Goal: Transaction & Acquisition: Download file/media

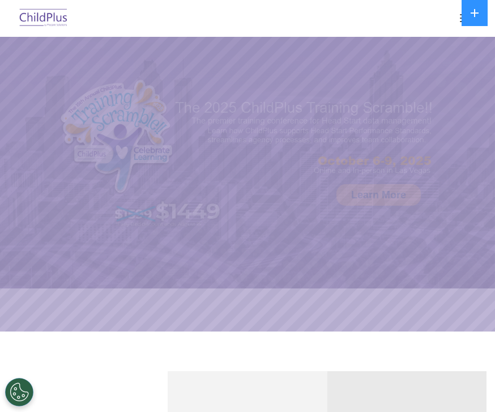
select select "MEDIUM"
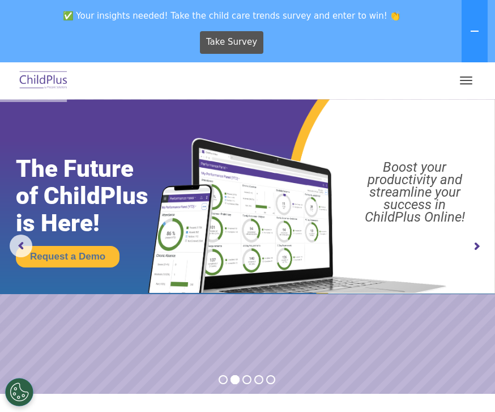
click at [467, 80] on span "button" at bounding box center [466, 80] width 12 height 1
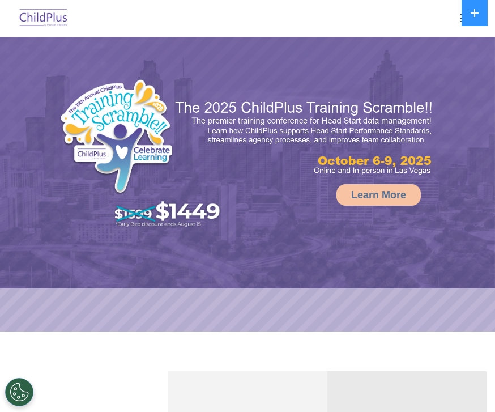
select select "MEDIUM"
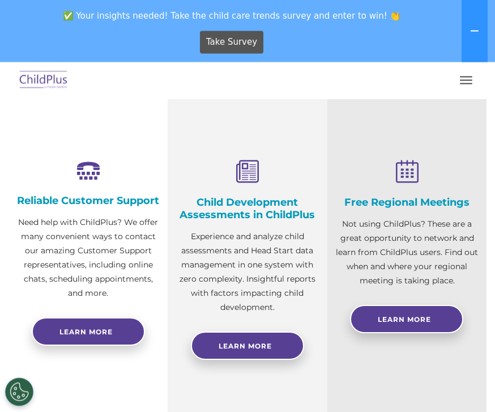
scroll to position [352, 0]
click at [465, 61] on button at bounding box center [475, 31] width 26 height 62
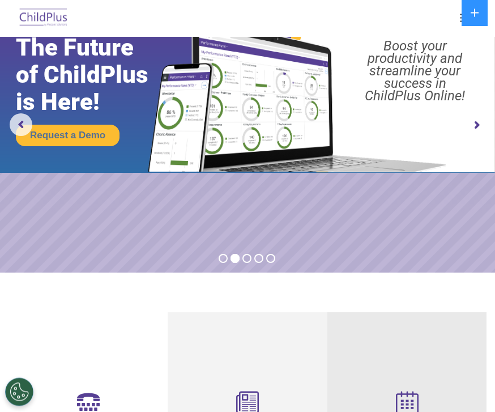
scroll to position [0, 0]
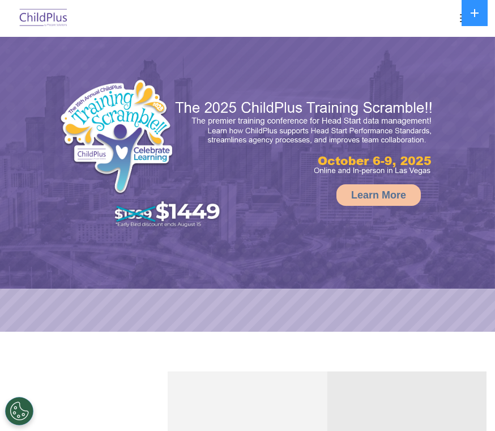
select select "MEDIUM"
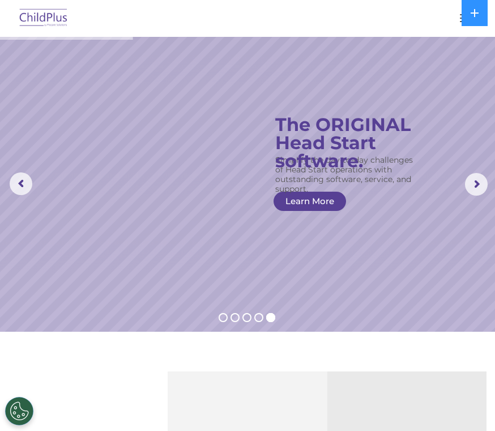
click at [472, 186] on rs-arrow at bounding box center [476, 184] width 23 height 23
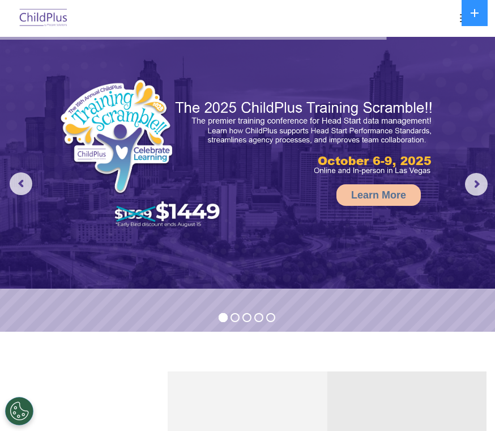
click at [455, 17] on button "button" at bounding box center [466, 18] width 24 height 18
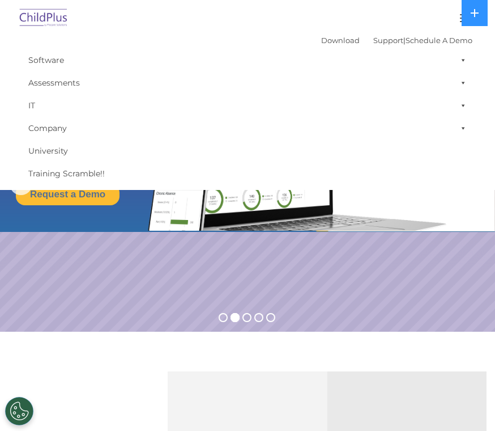
click at [328, 39] on link "Download" at bounding box center [340, 40] width 39 height 9
click at [333, 36] on link "Download" at bounding box center [340, 40] width 39 height 9
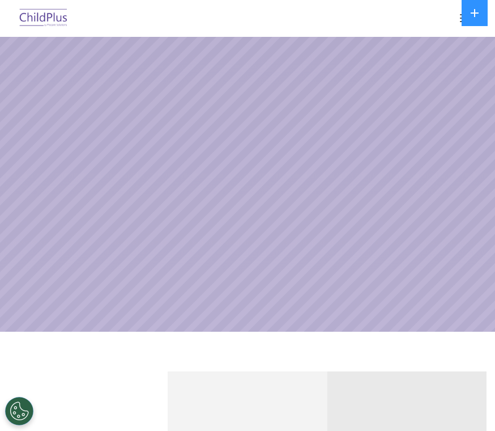
select select "MEDIUM"
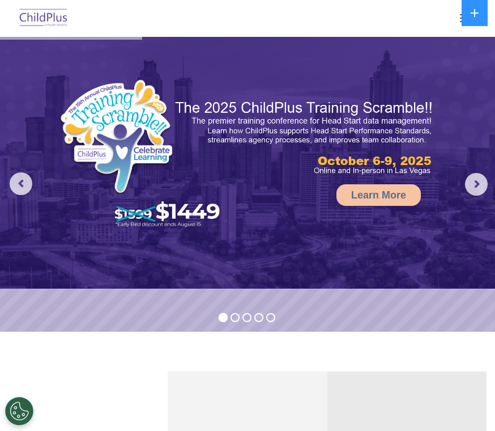
click at [460, 15] on span "button" at bounding box center [466, 14] width 12 height 1
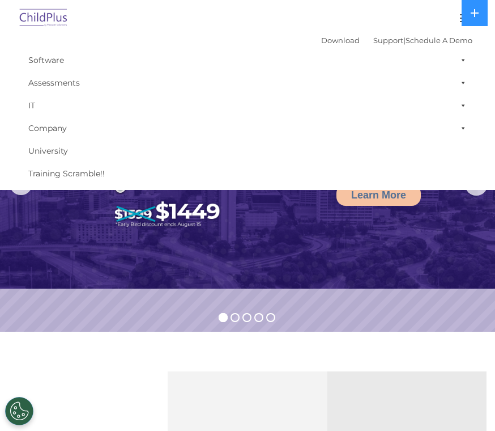
click at [325, 44] on link "Download" at bounding box center [340, 40] width 39 height 9
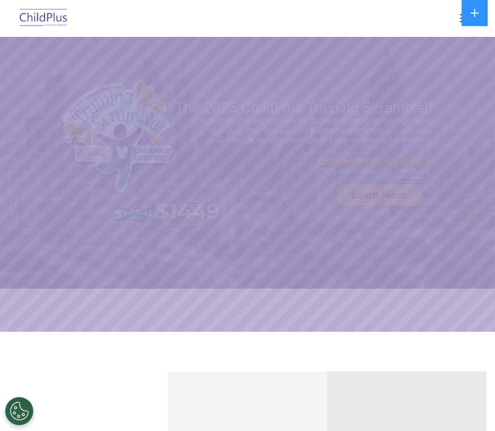
select select "MEDIUM"
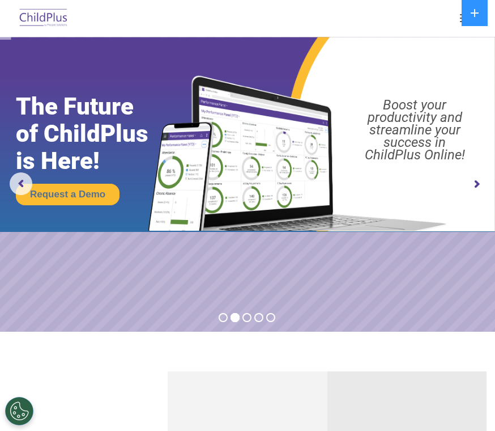
click at [458, 16] on button "button" at bounding box center [466, 18] width 24 height 18
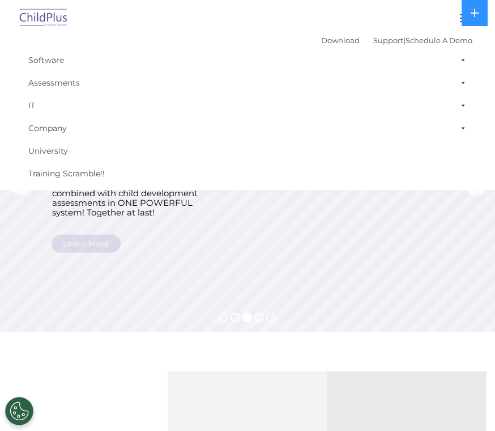
click at [301, 44] on div "Download Support | Schedule A Demo  MENU MENU Software ChildPlus: The original…" at bounding box center [247, 108] width 467 height 153
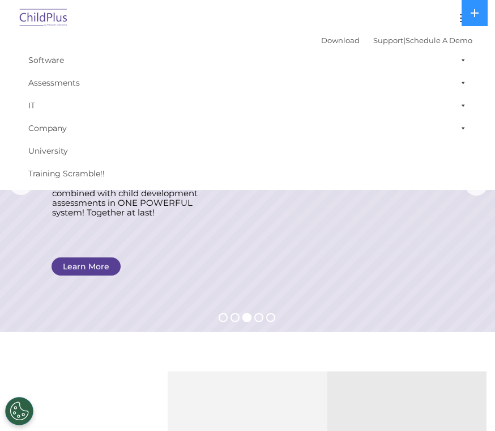
click at [321, 37] on link "Download" at bounding box center [340, 40] width 39 height 9
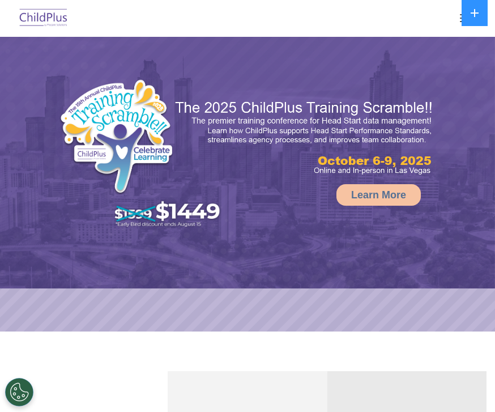
select select "MEDIUM"
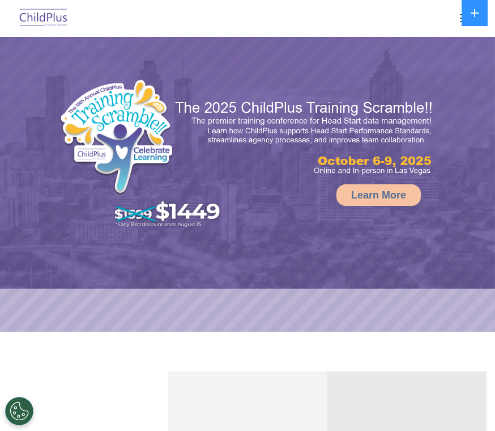
select select "MEDIUM"
